Goal: Navigation & Orientation: Find specific page/section

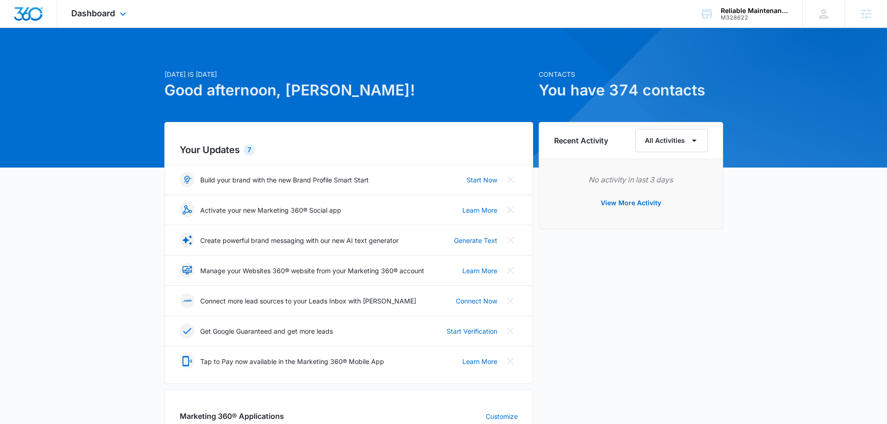
click at [81, 27] on div "Dashboard Apps Reputation Websites Forms CRM Email Social Content Ads Intellige…" at bounding box center [99, 13] width 85 height 27
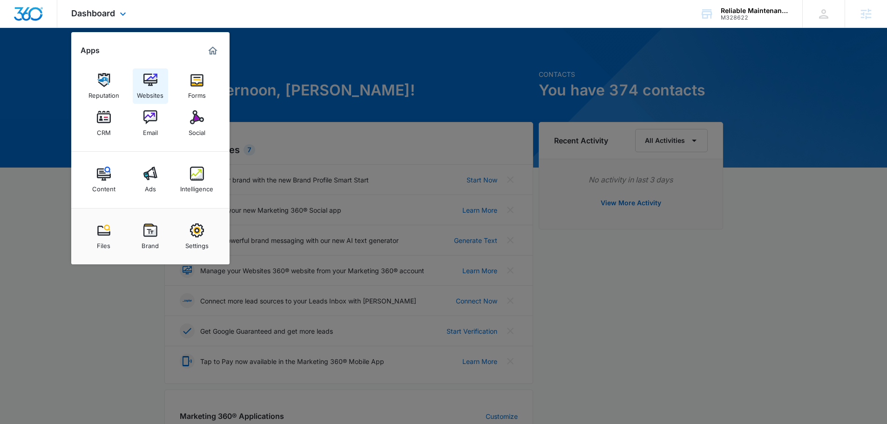
click at [144, 85] on img at bounding box center [150, 80] width 14 height 14
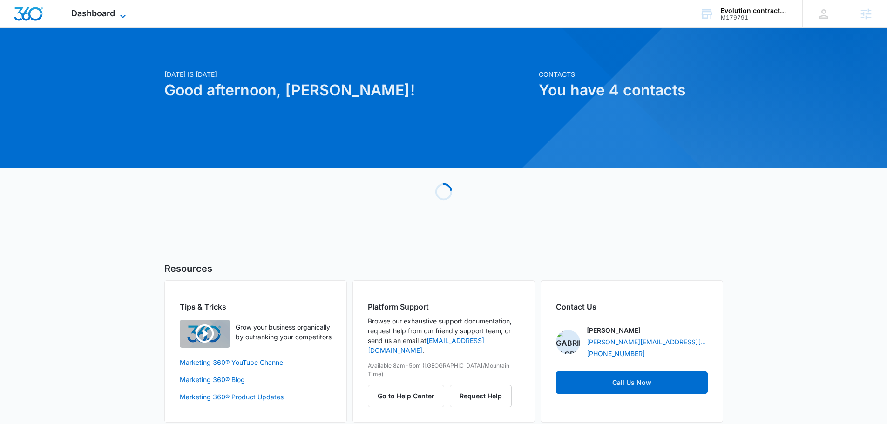
click at [97, 15] on span "Dashboard" at bounding box center [93, 13] width 44 height 10
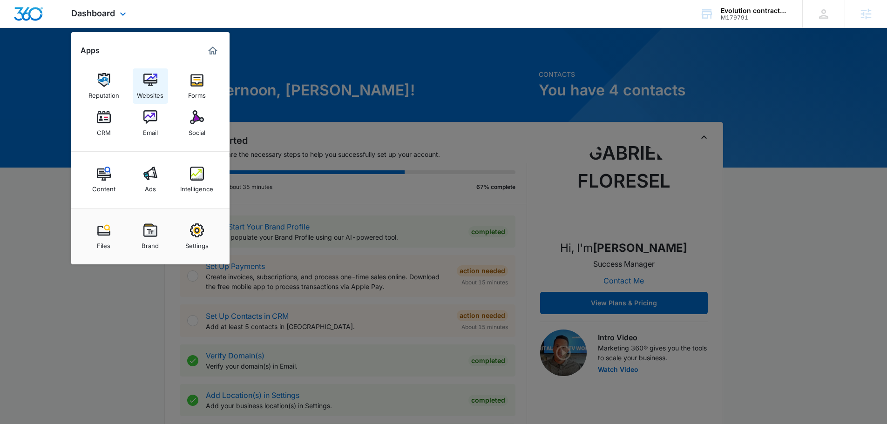
click at [153, 87] on img at bounding box center [150, 80] width 14 height 14
